Goal: Information Seeking & Learning: Learn about a topic

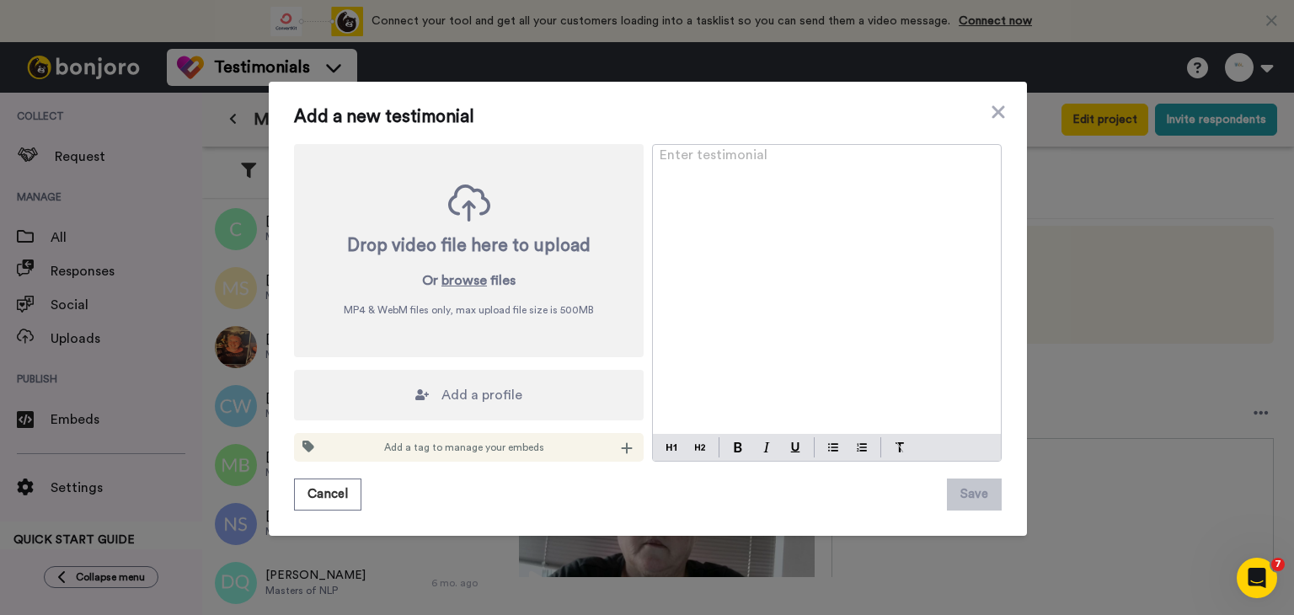
scroll to position [505, 0]
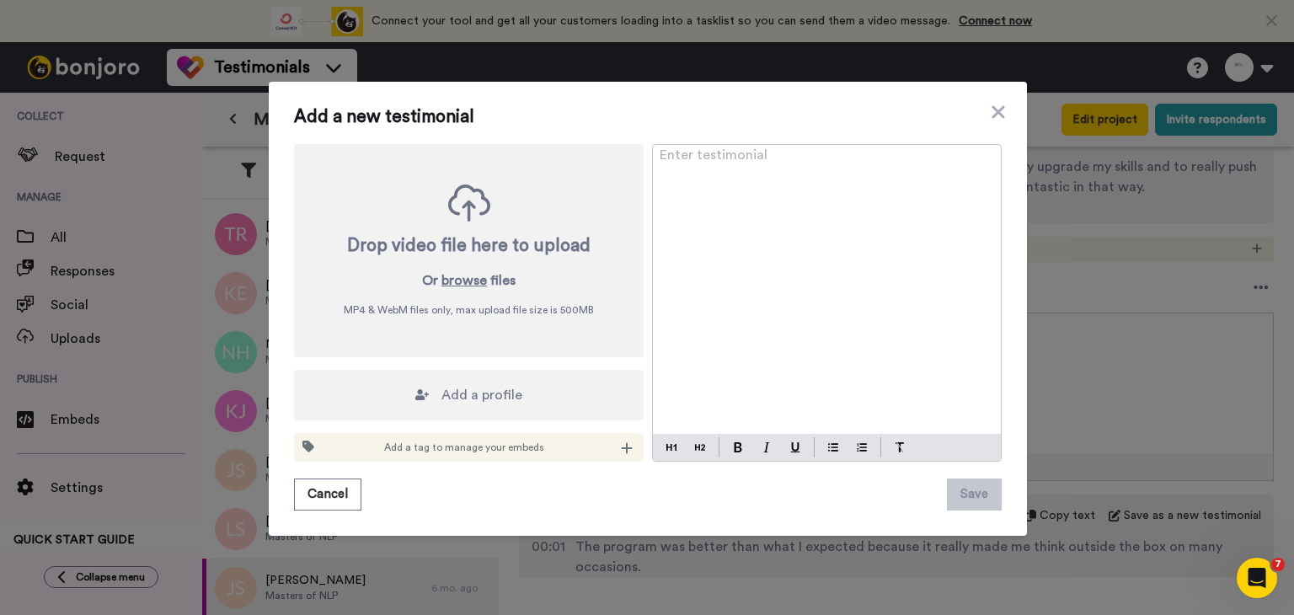
click at [239, 179] on div "Add a new testimonial Drop video file here to upload Or browse files MP4 & WebM…" at bounding box center [647, 307] width 1294 height 615
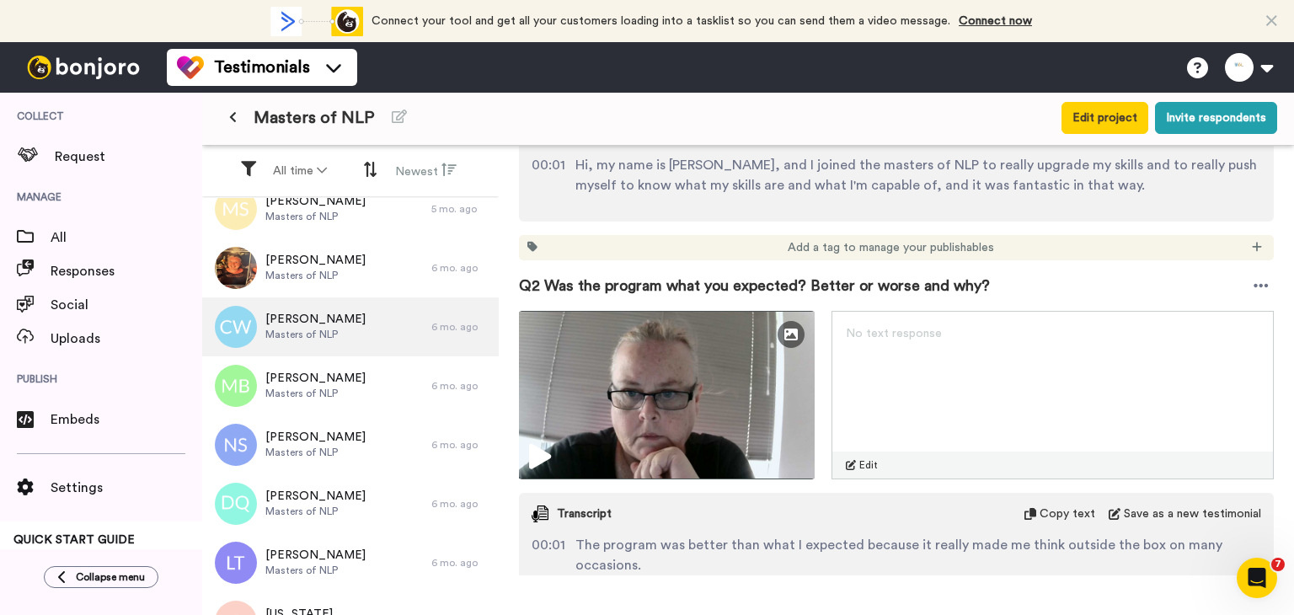
scroll to position [84, 0]
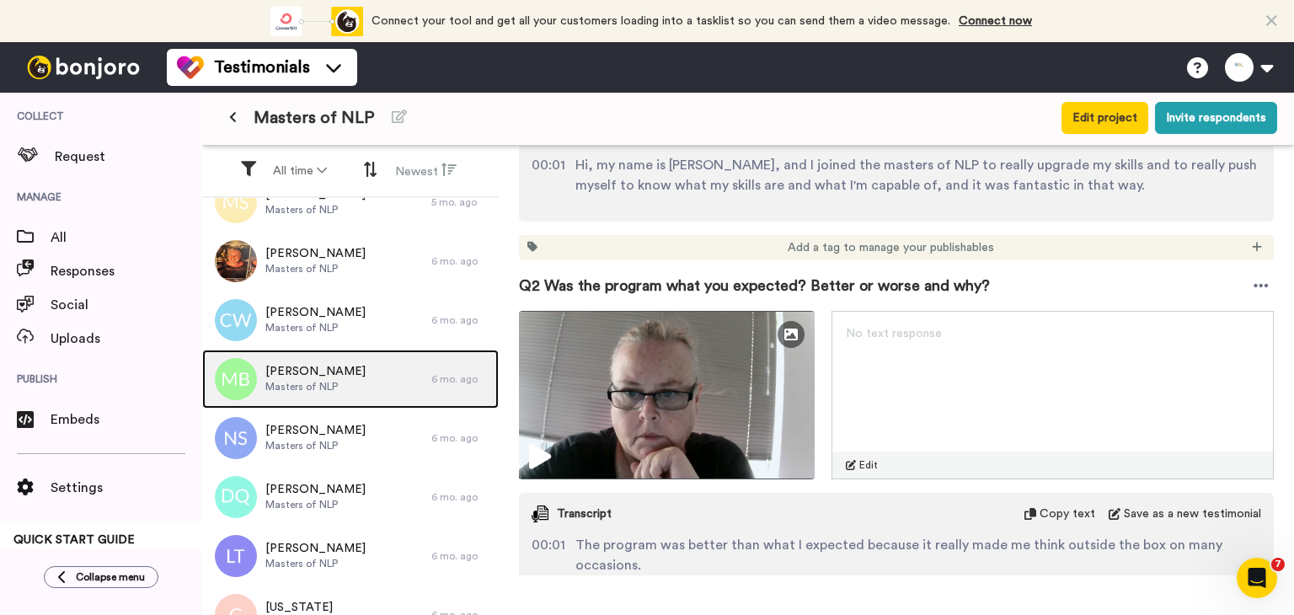
click at [366, 398] on div "[PERSON_NAME] Masters of NLP" at bounding box center [316, 379] width 229 height 59
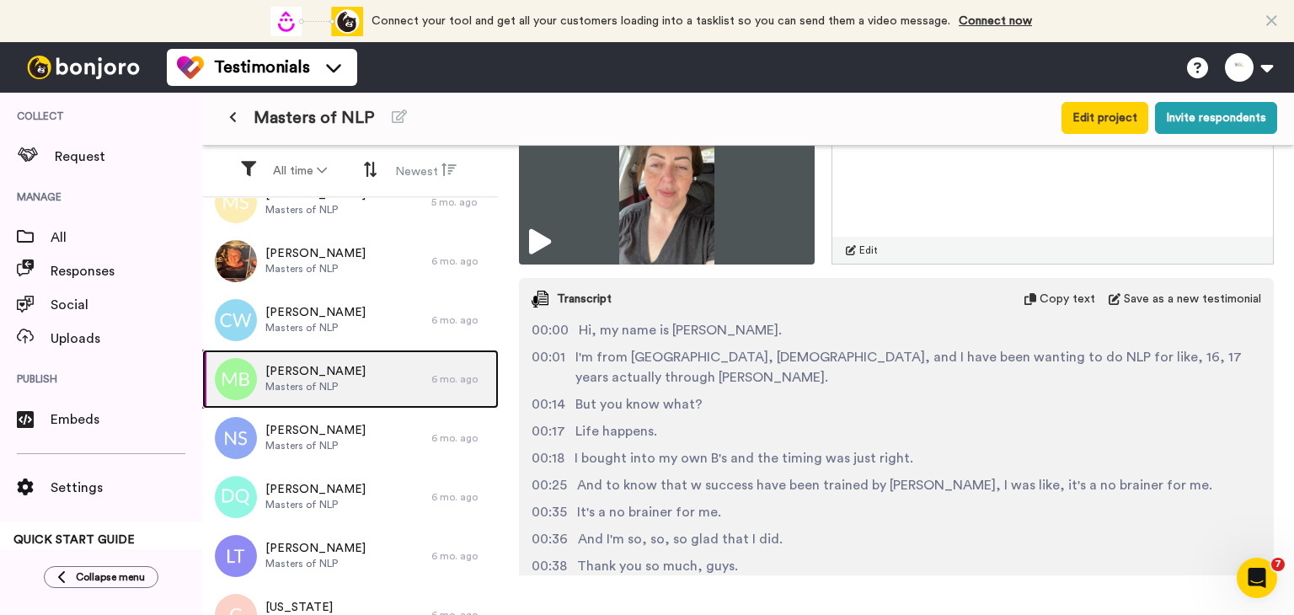
scroll to position [337, 0]
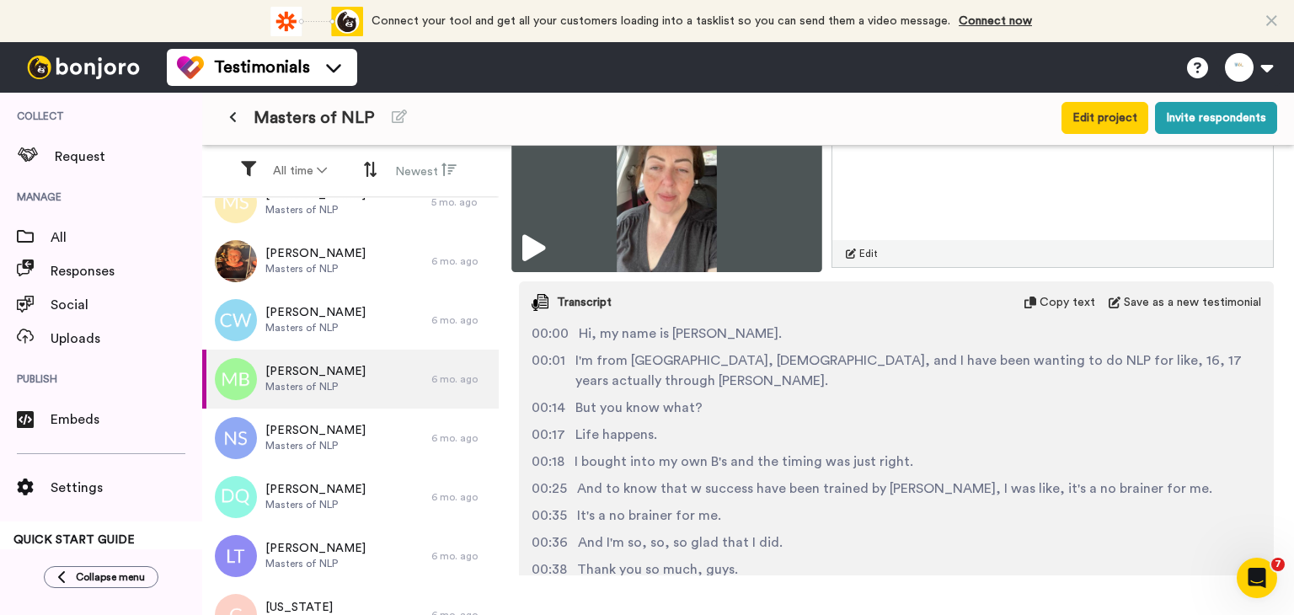
click at [738, 199] on img at bounding box center [666, 183] width 311 height 177
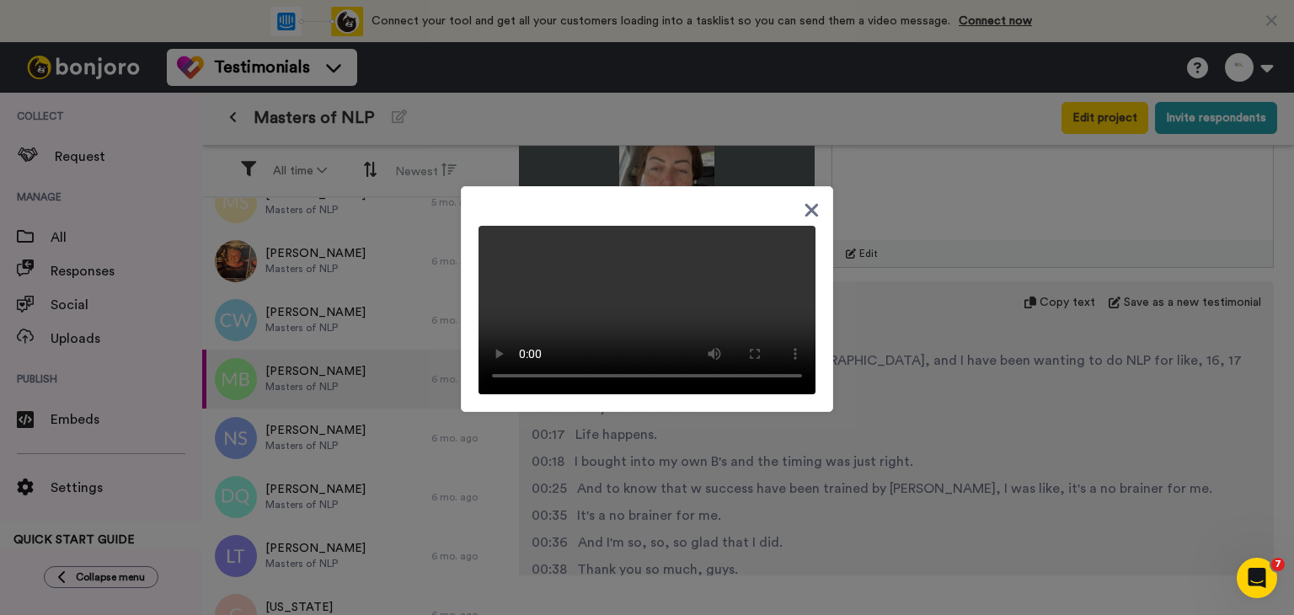
click at [896, 419] on div at bounding box center [647, 307] width 1294 height 615
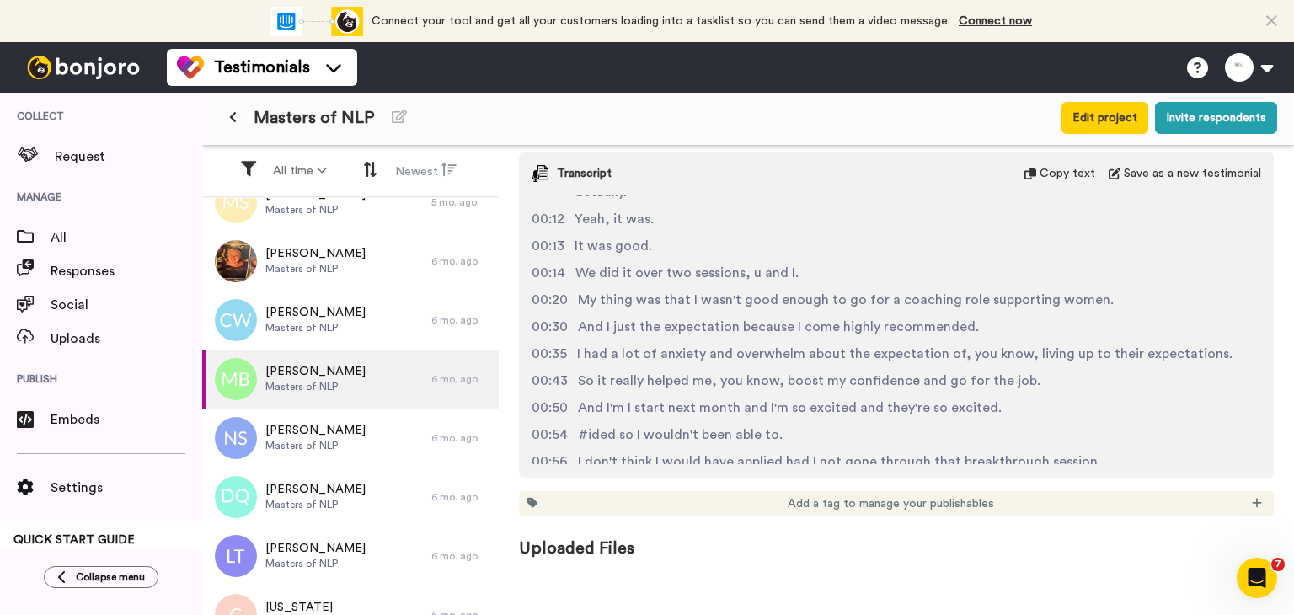
scroll to position [3010, 0]
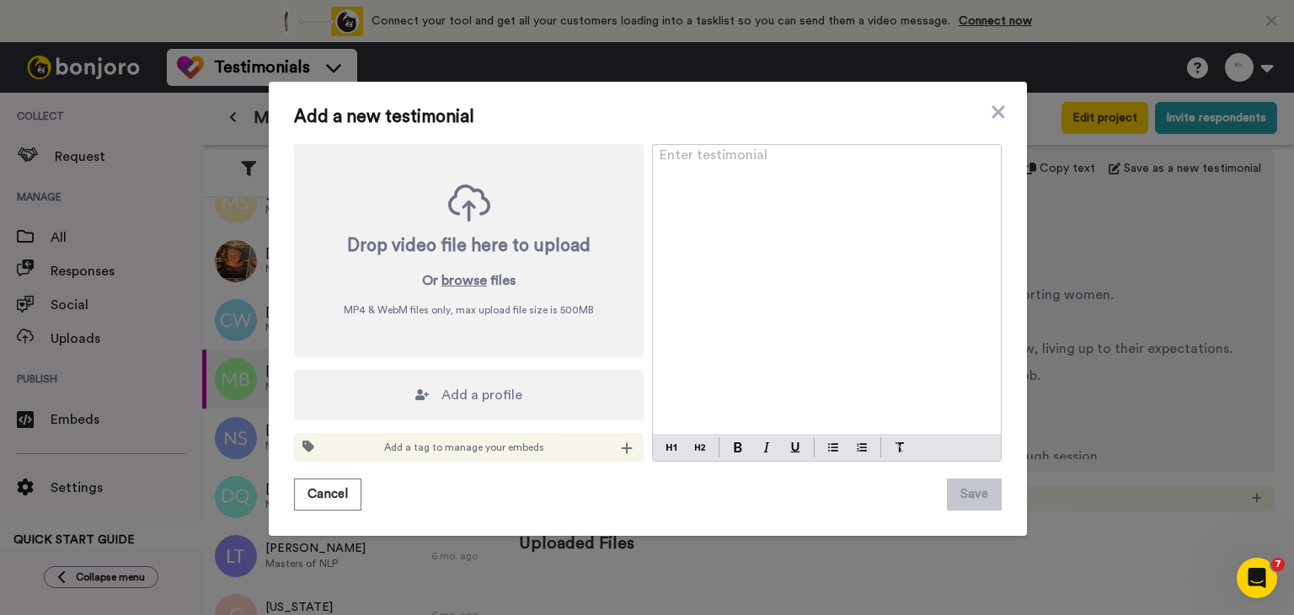
click at [187, 289] on div "Add a new testimonial Drop video file here to upload Or browse files MP4 & WebM…" at bounding box center [647, 307] width 1294 height 615
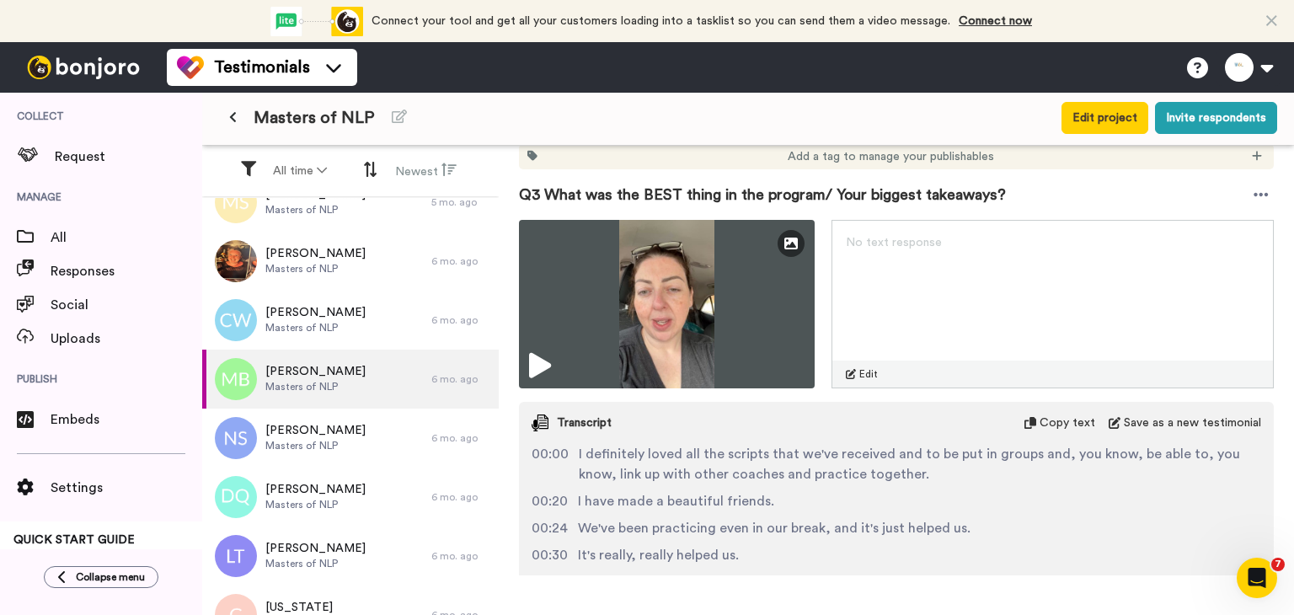
scroll to position [1241, 0]
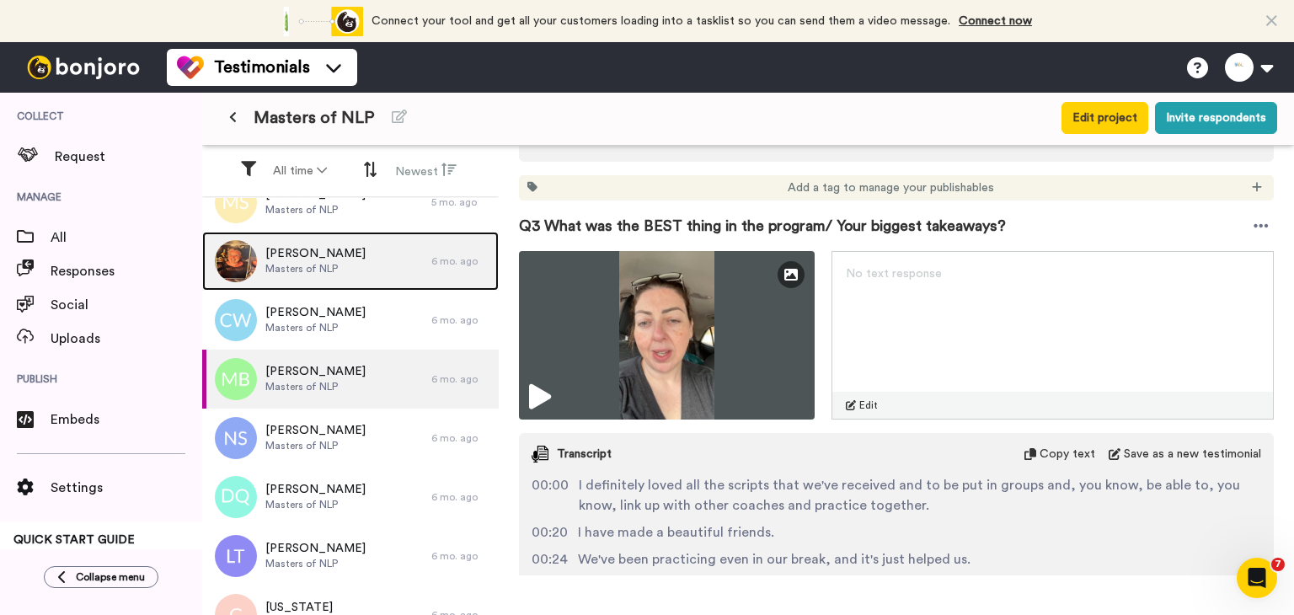
click at [382, 263] on div "[PERSON_NAME] of NLP" at bounding box center [316, 261] width 229 height 59
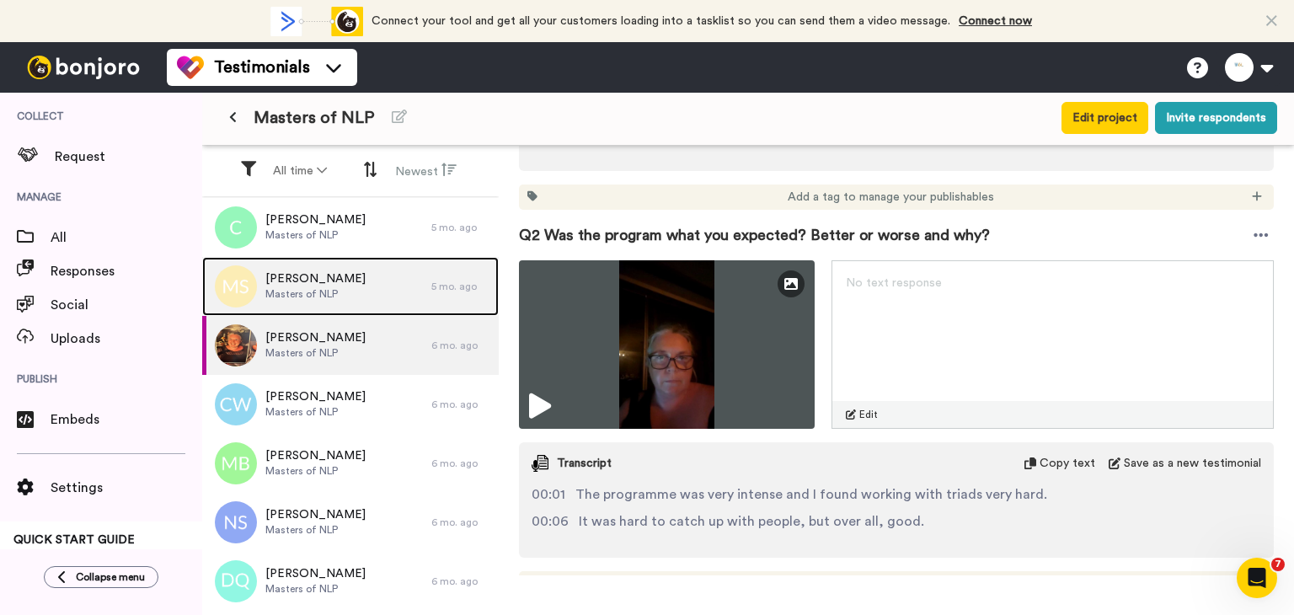
click at [312, 269] on div "[PERSON_NAME] Masters of NLP" at bounding box center [316, 286] width 229 height 59
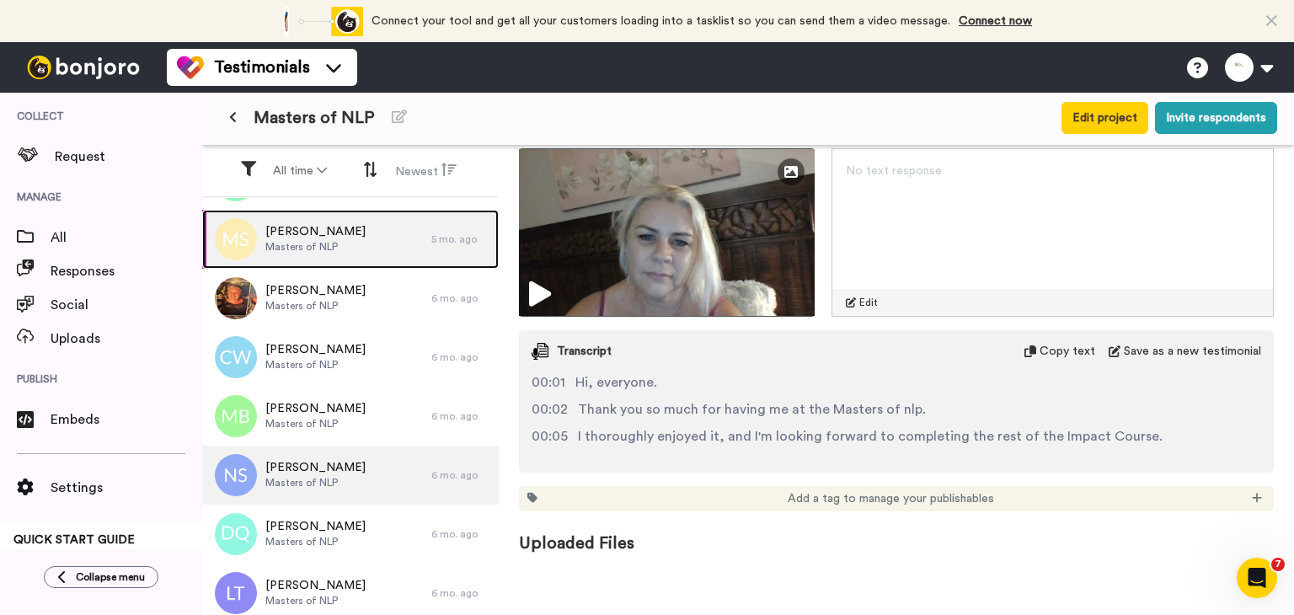
scroll to position [168, 0]
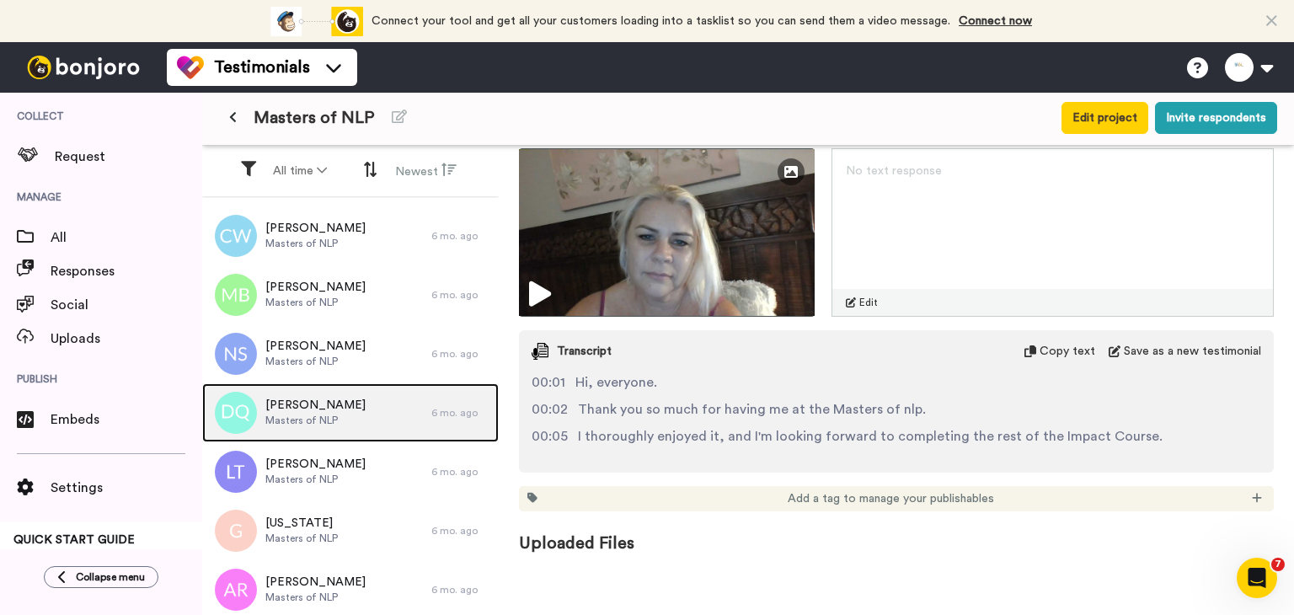
click at [337, 389] on div "[PERSON_NAME] Masters of NLP" at bounding box center [316, 412] width 229 height 59
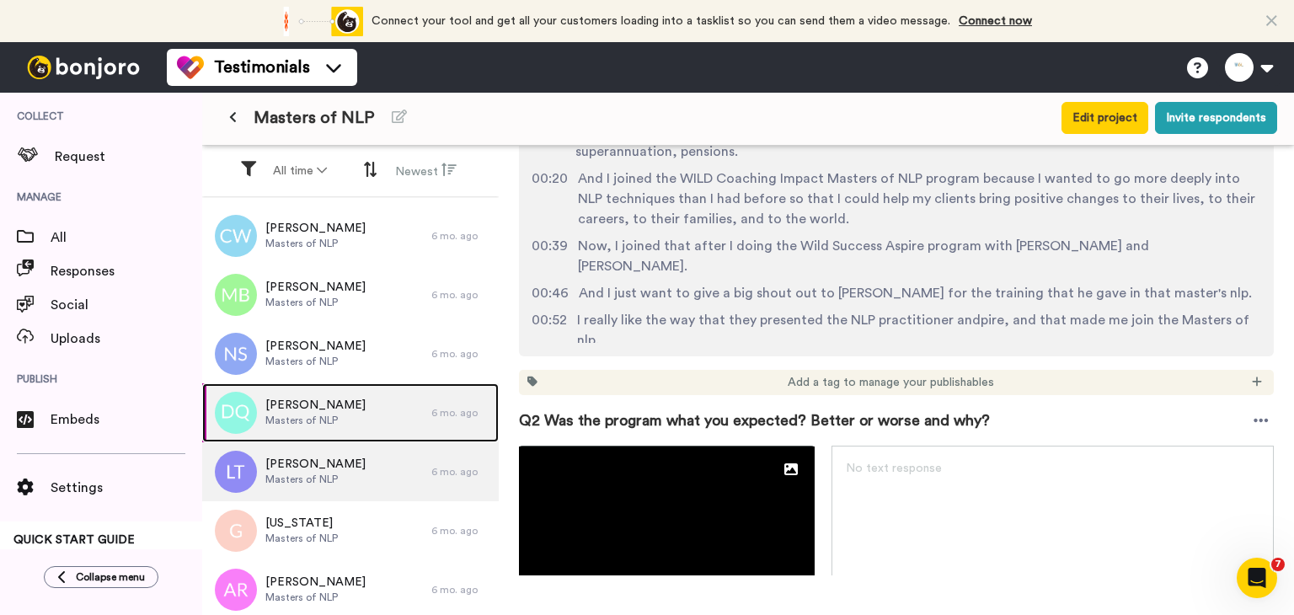
scroll to position [590, 0]
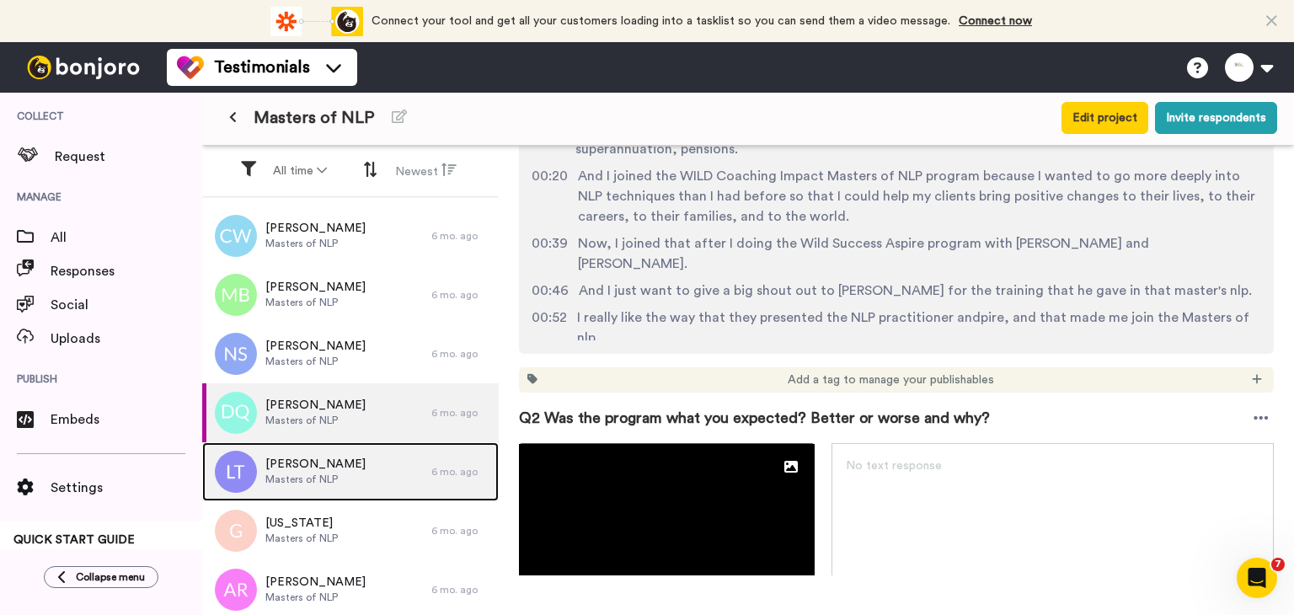
click at [238, 487] on img at bounding box center [236, 472] width 42 height 42
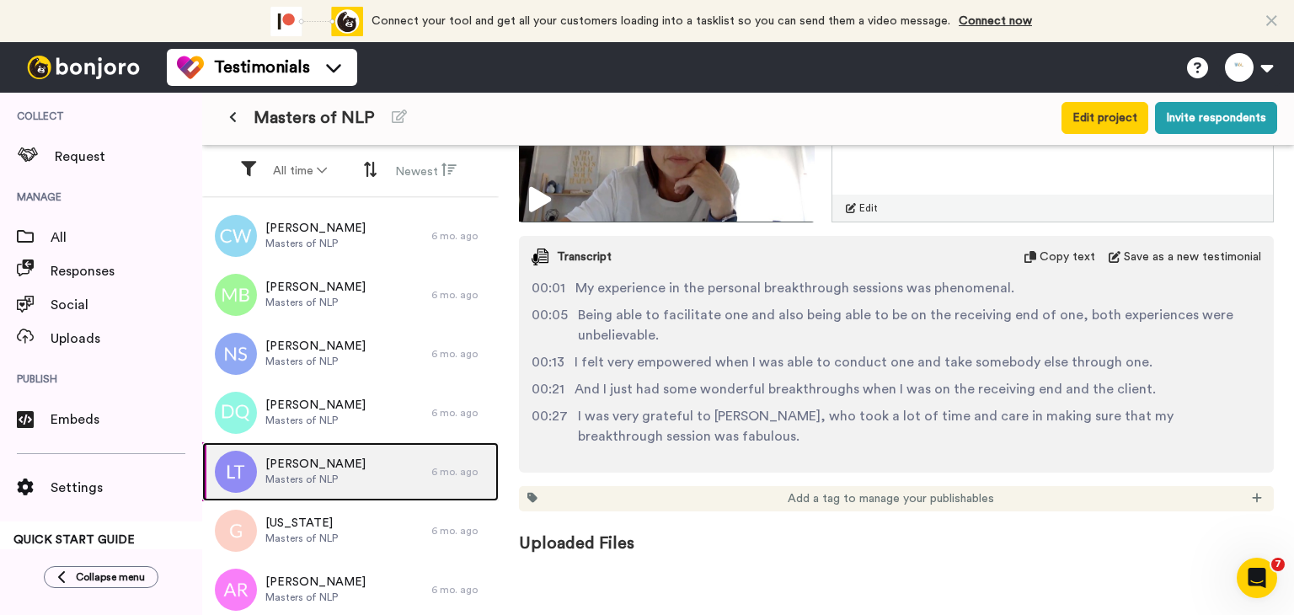
scroll to position [337, 0]
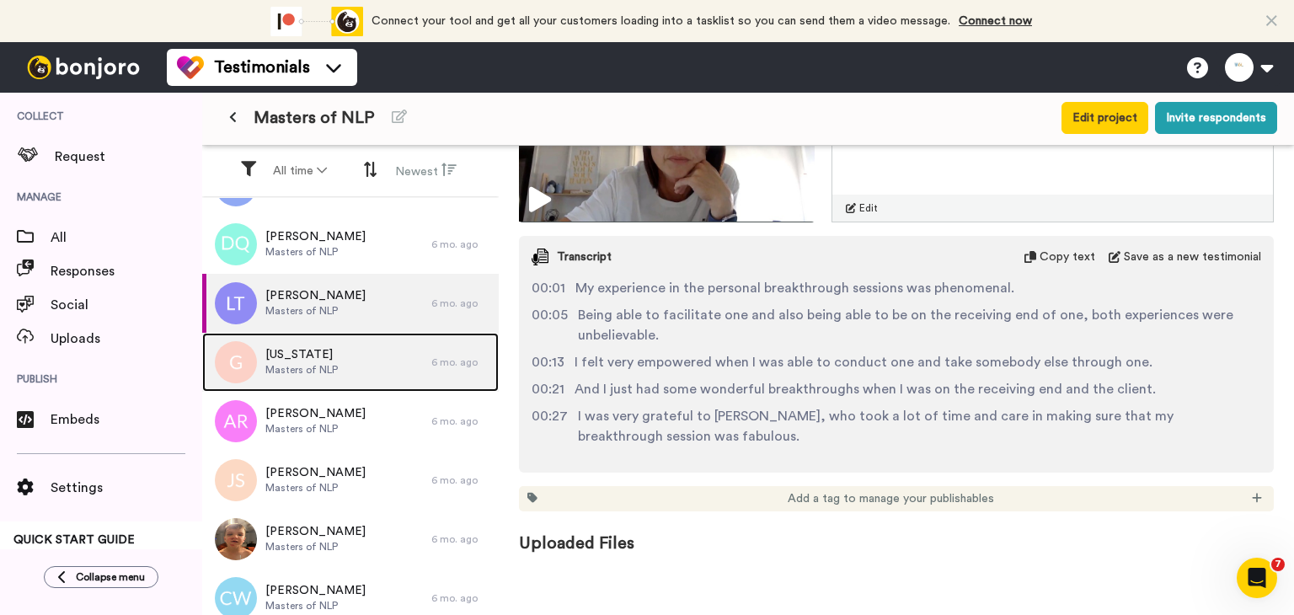
click at [310, 346] on span "[US_STATE]" at bounding box center [301, 354] width 72 height 17
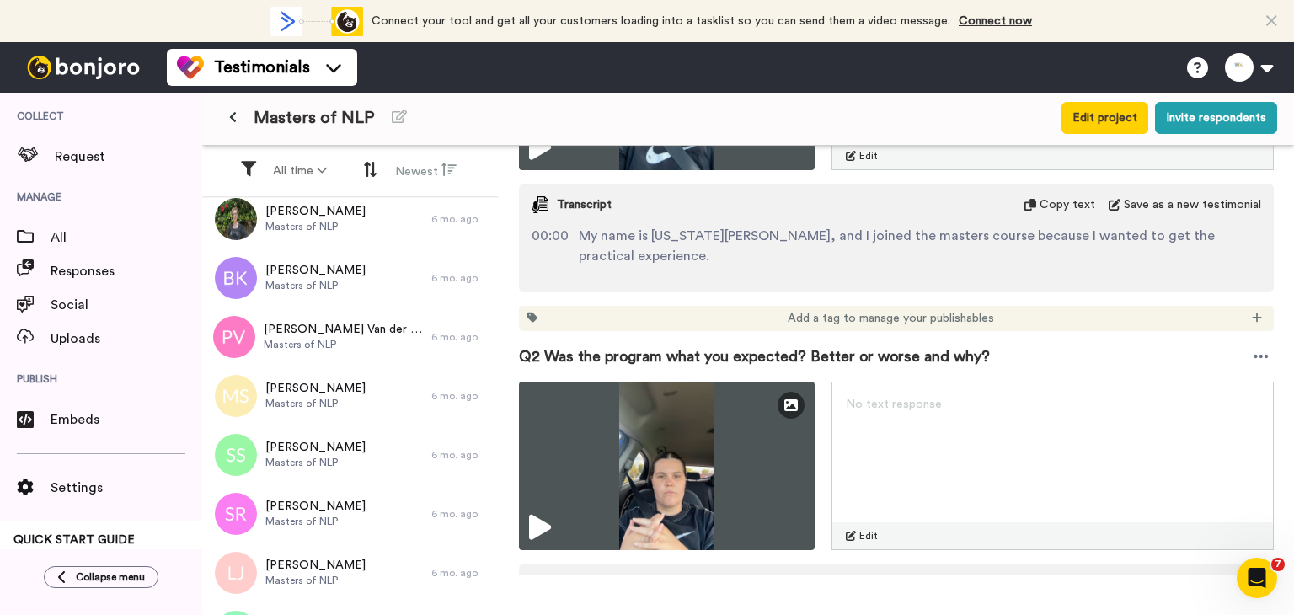
scroll to position [674, 0]
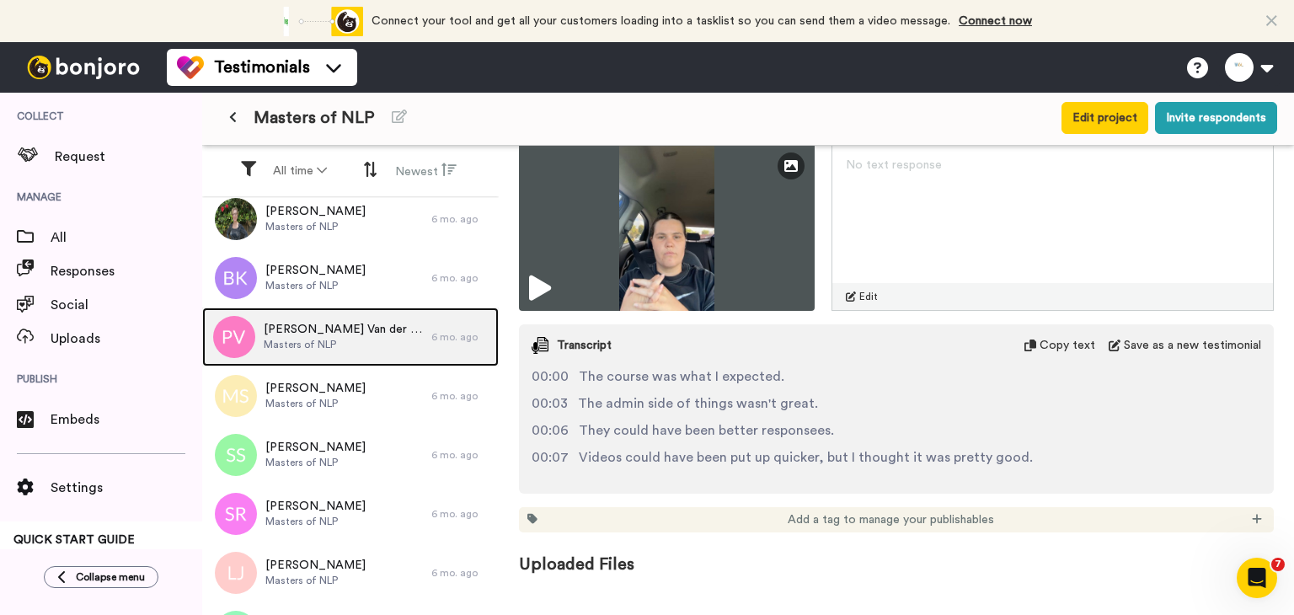
click at [381, 356] on div "[PERSON_NAME] der Sluys Masters of NLP" at bounding box center [316, 336] width 229 height 59
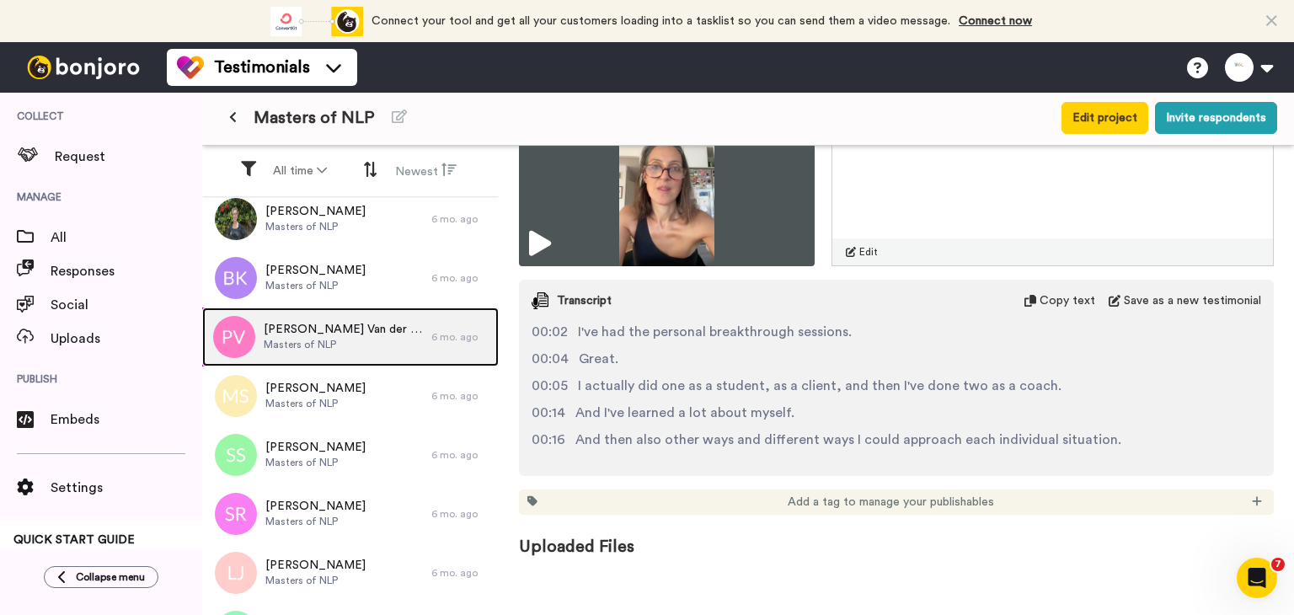
scroll to position [2760, 0]
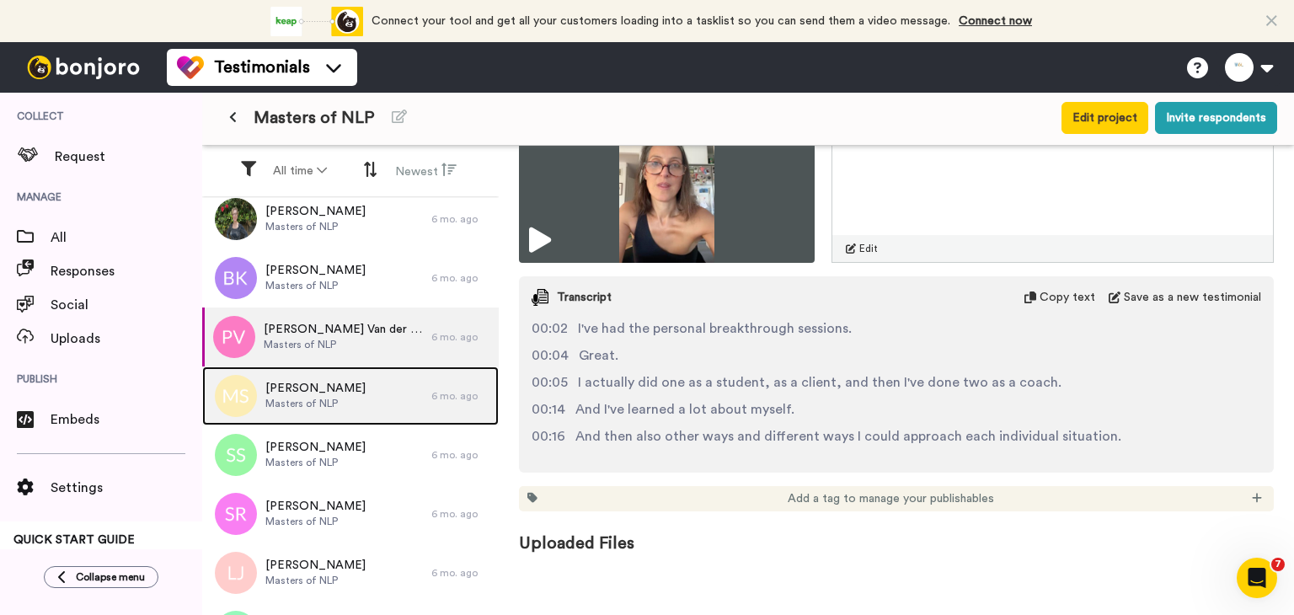
click at [371, 369] on div "[PERSON_NAME] Masters of NLP" at bounding box center [316, 395] width 229 height 59
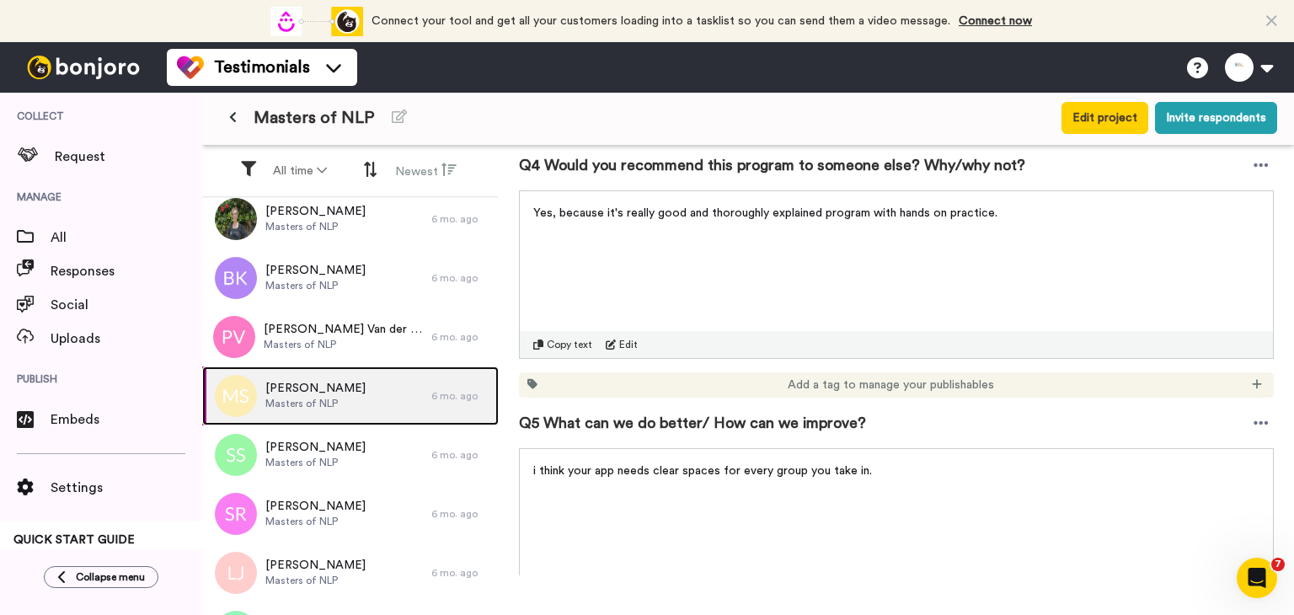
scroll to position [505, 0]
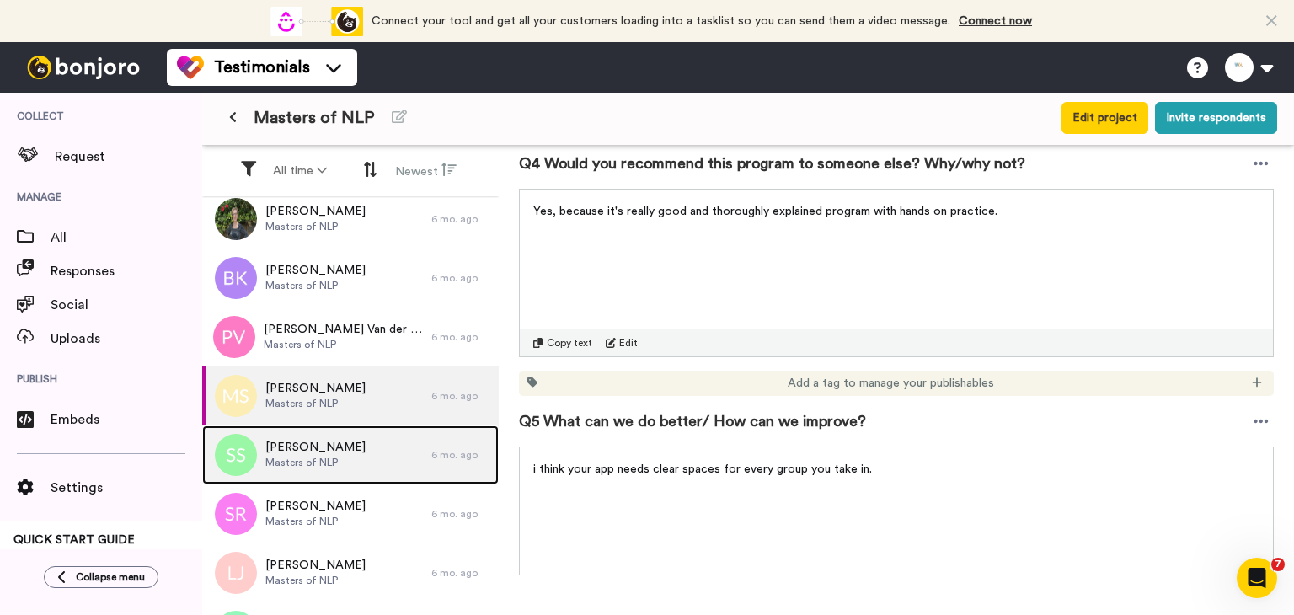
click at [339, 446] on span "[PERSON_NAME]" at bounding box center [315, 447] width 100 height 17
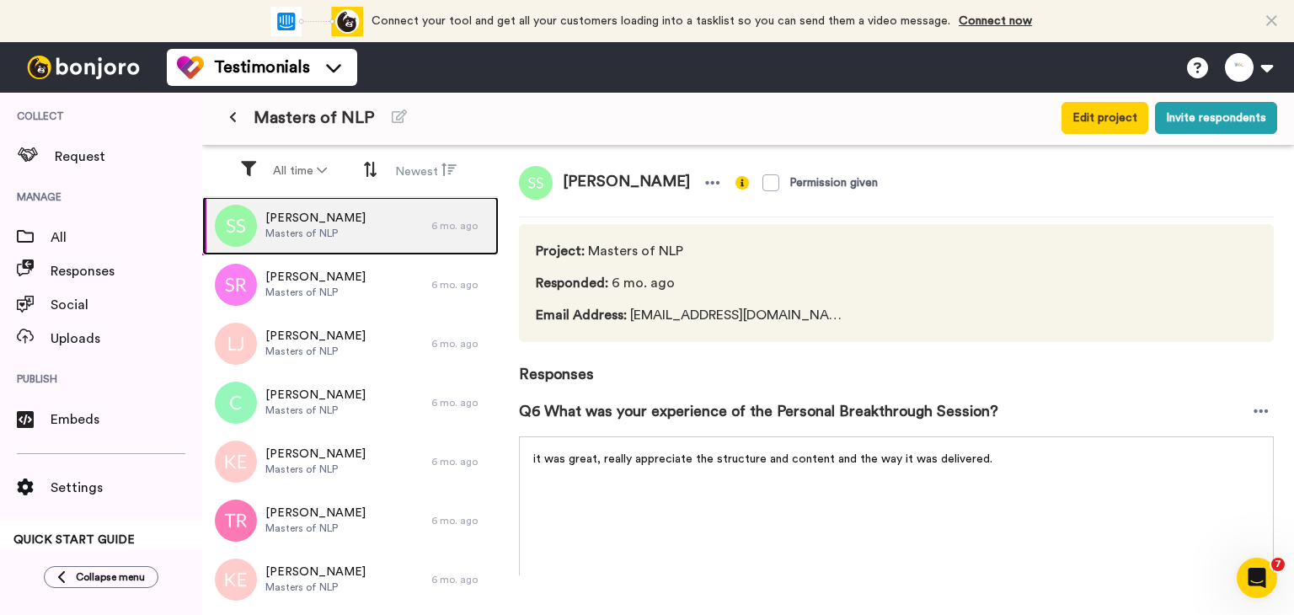
scroll to position [1516, 0]
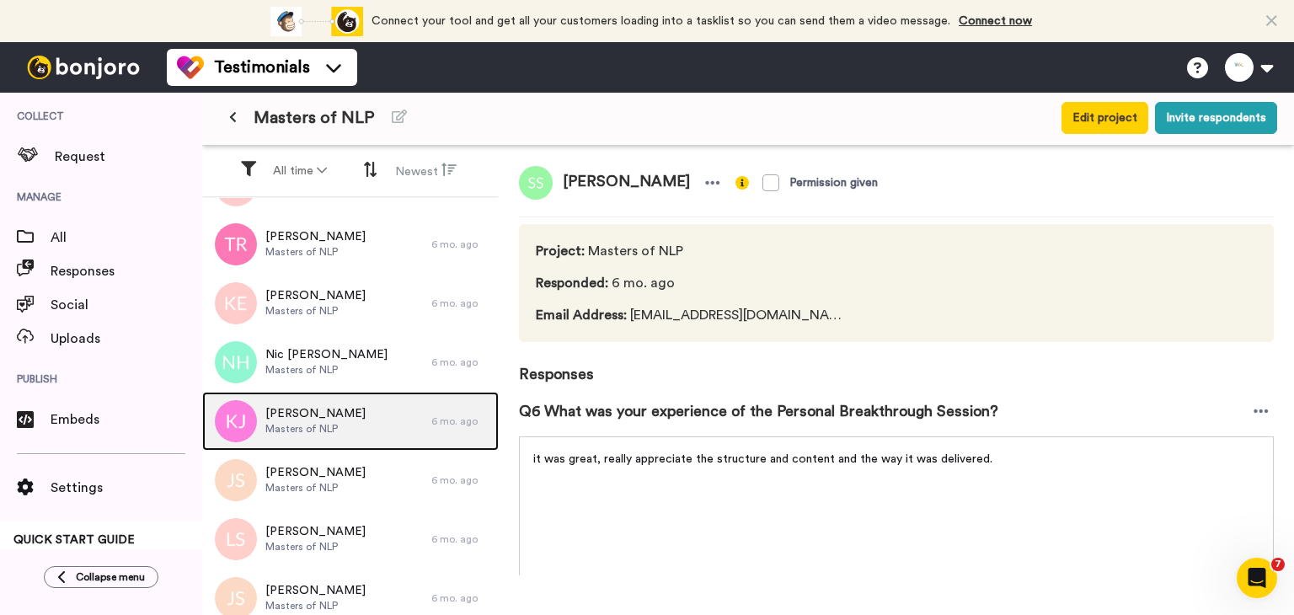
click at [347, 439] on div "[PERSON_NAME] Masters of NLP" at bounding box center [316, 421] width 229 height 59
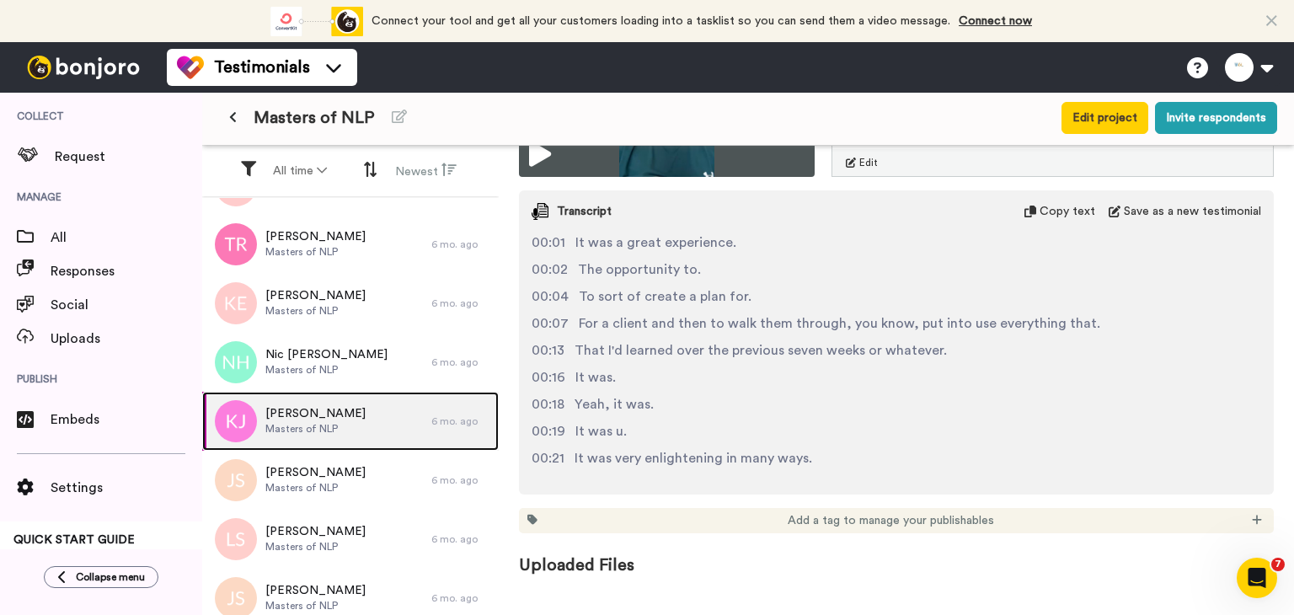
scroll to position [2565, 0]
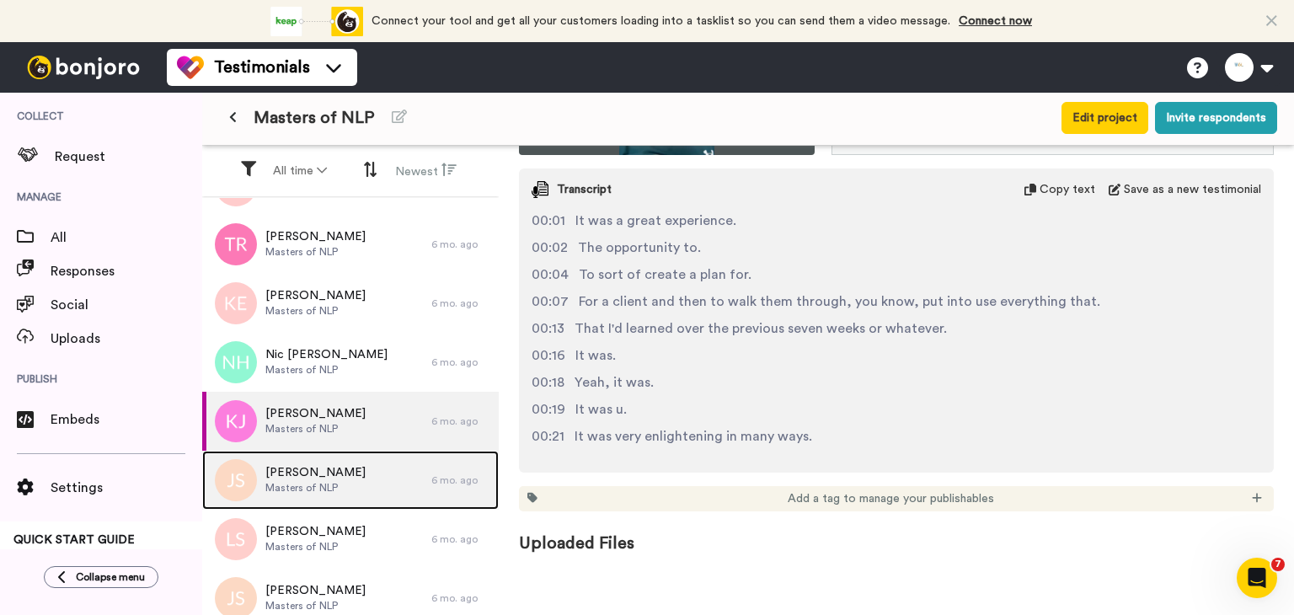
click at [292, 498] on div "[PERSON_NAME] Masters of NLP" at bounding box center [316, 480] width 229 height 59
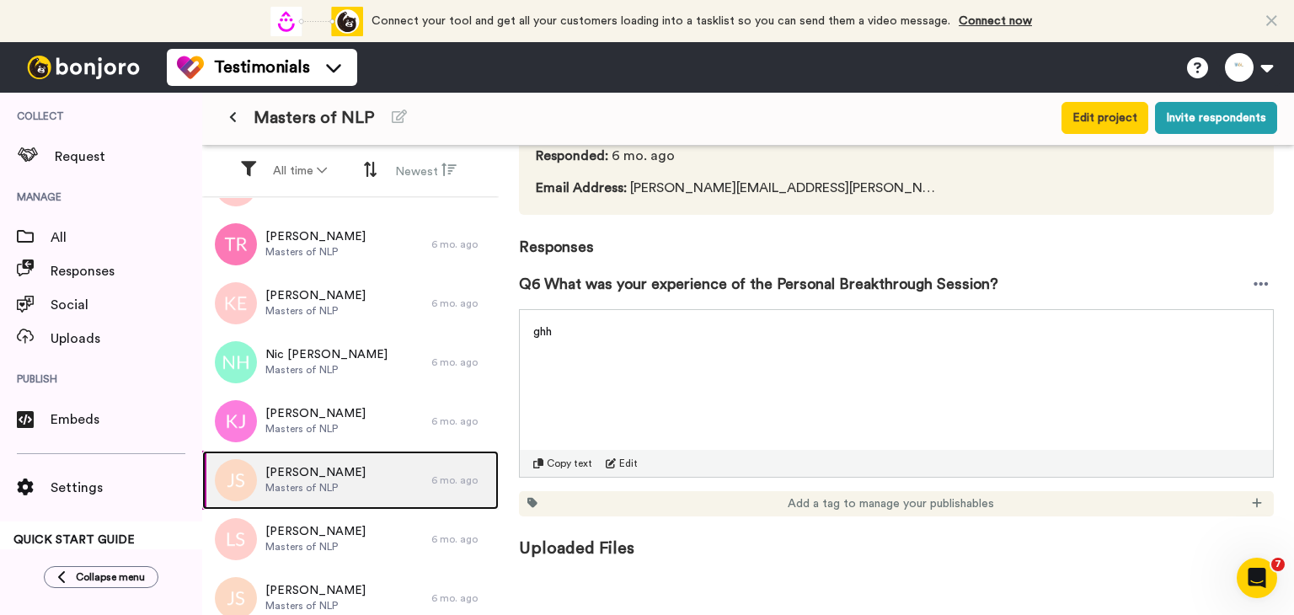
scroll to position [132, 0]
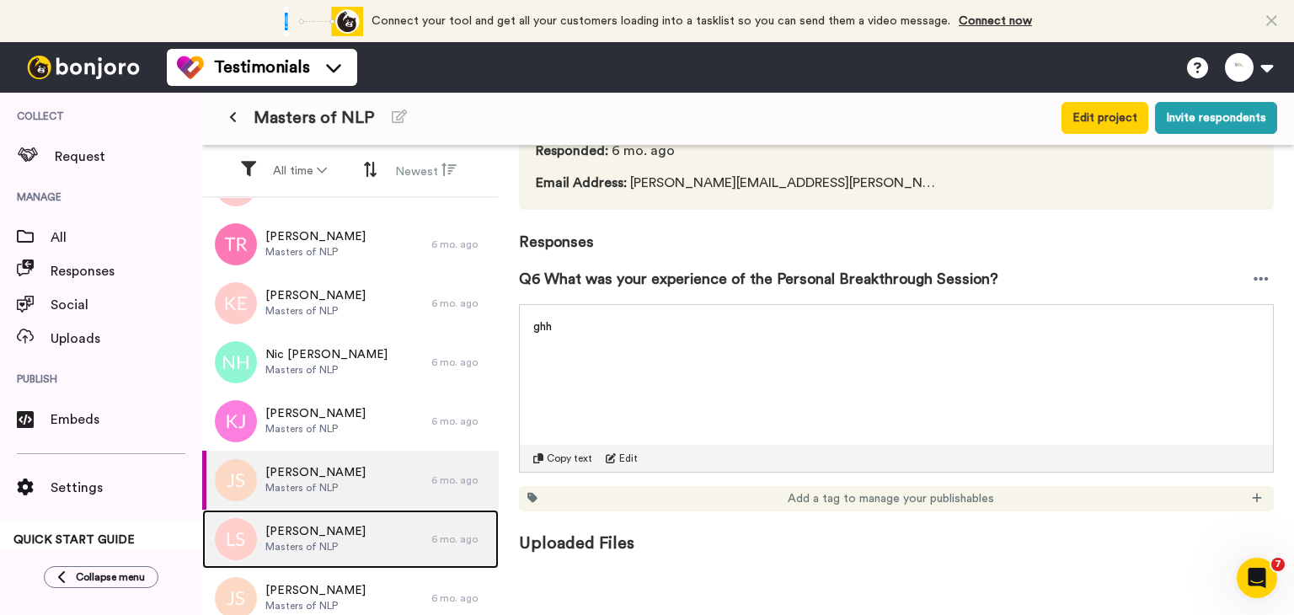
click at [344, 526] on span "[PERSON_NAME]" at bounding box center [315, 531] width 100 height 17
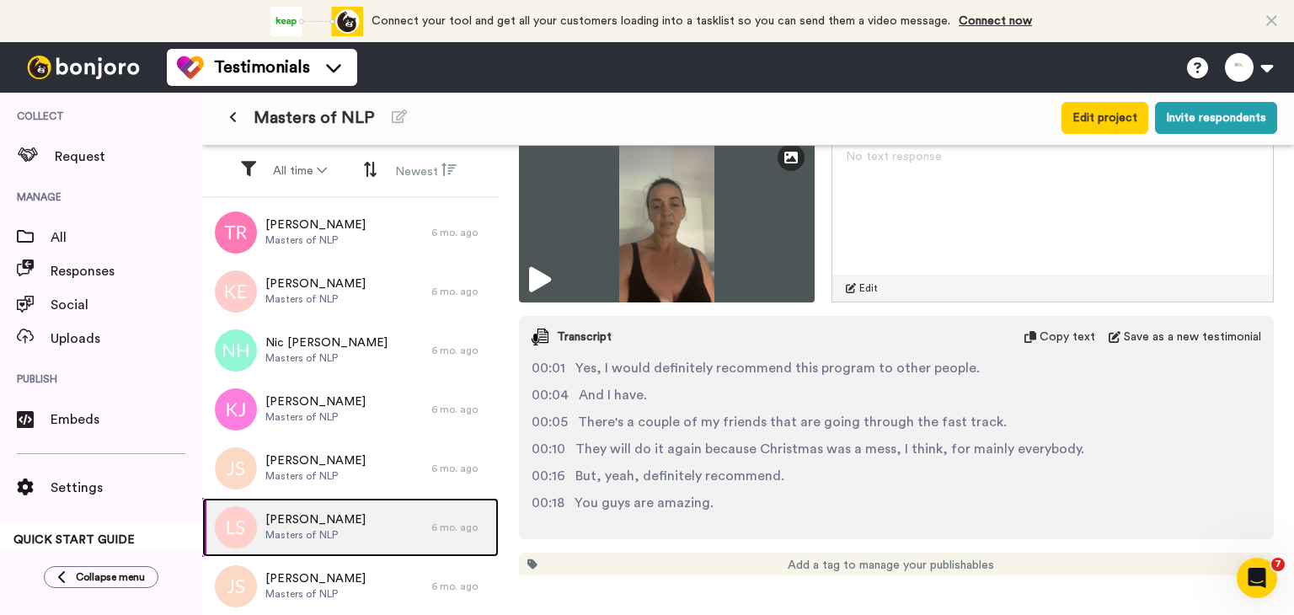
scroll to position [1529, 0]
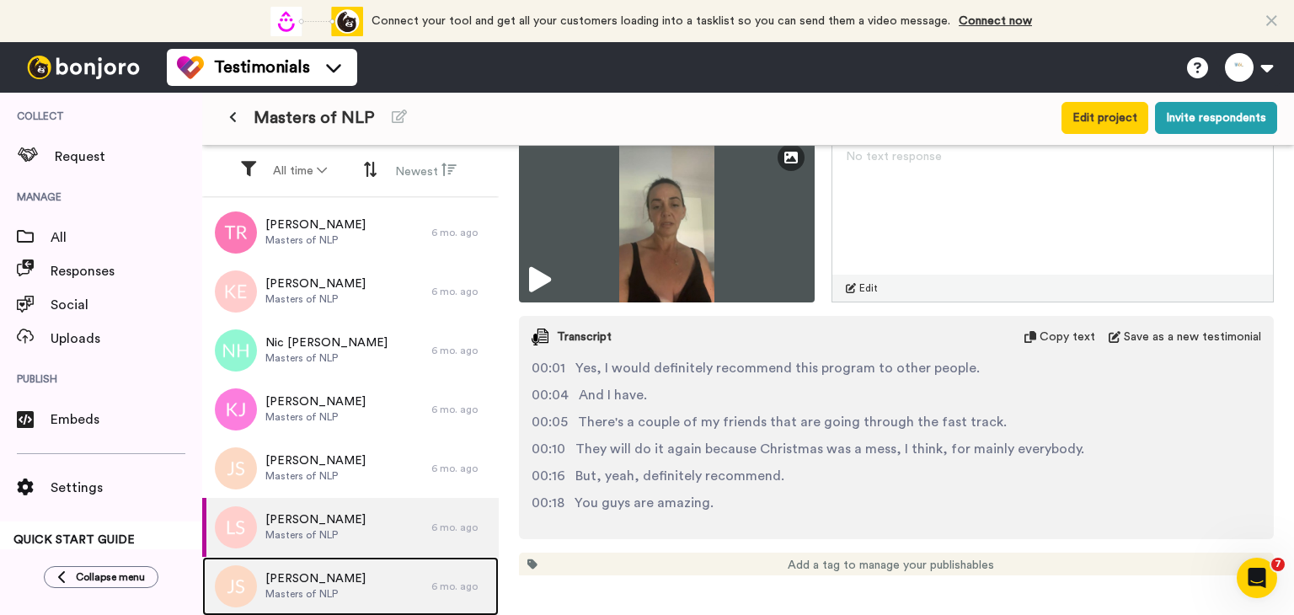
click at [308, 570] on span "[PERSON_NAME]" at bounding box center [315, 578] width 100 height 17
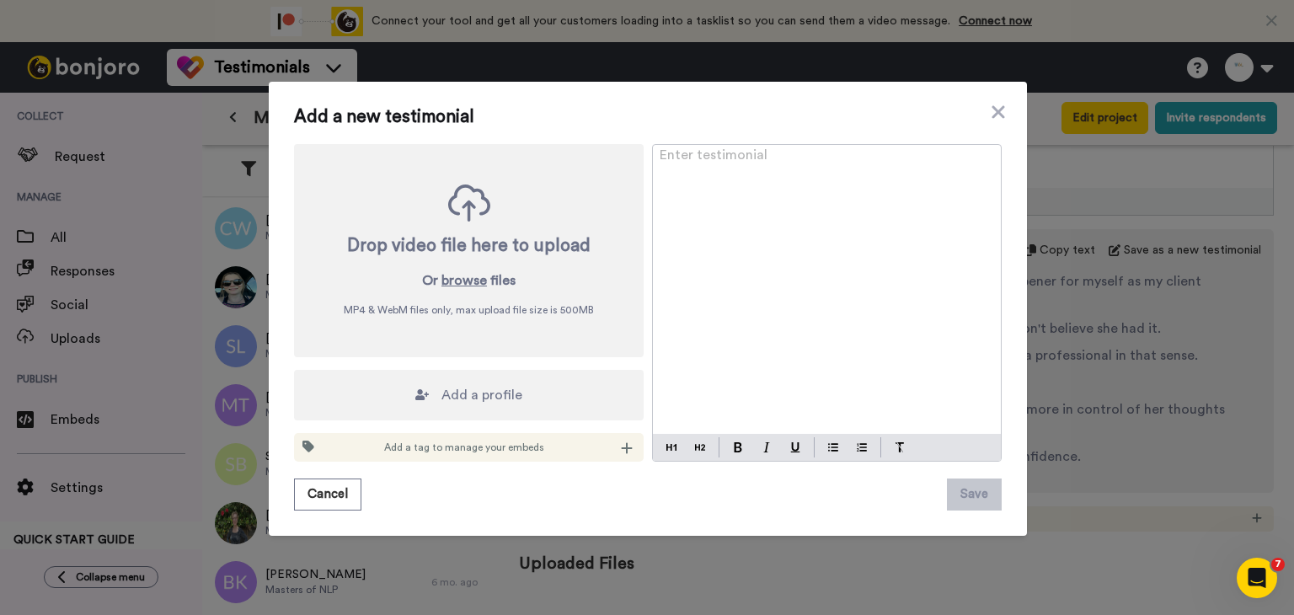
scroll to position [686, 0]
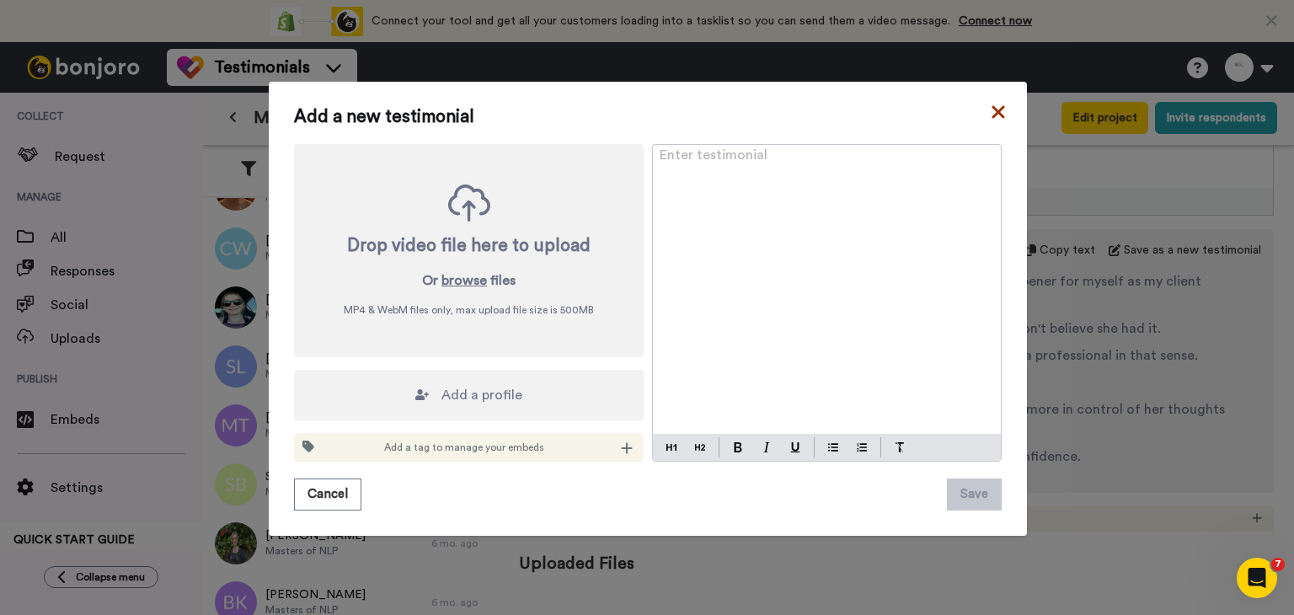
click at [990, 120] on icon at bounding box center [998, 112] width 17 height 20
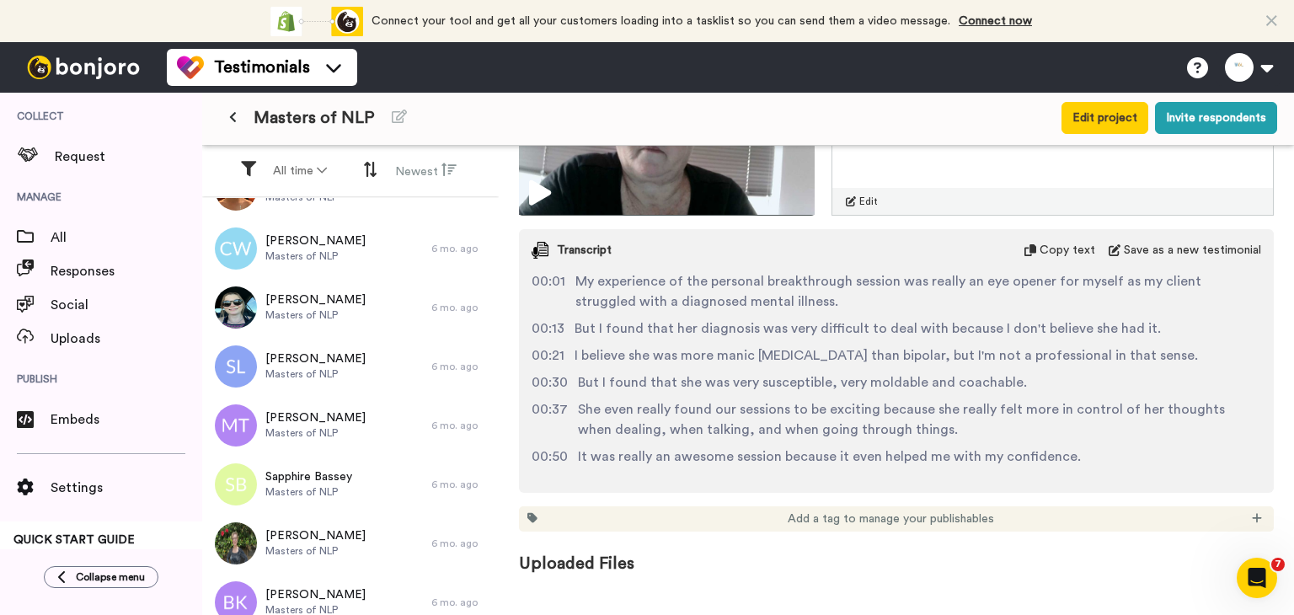
scroll to position [1529, 0]
